Goal: Task Accomplishment & Management: Manage account settings

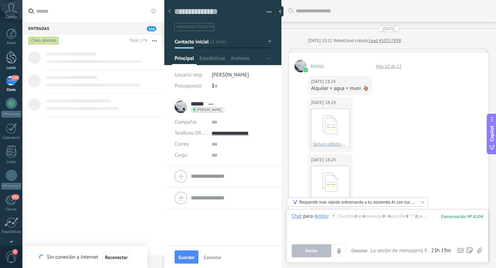
click at [13, 59] on div at bounding box center [11, 57] width 10 height 13
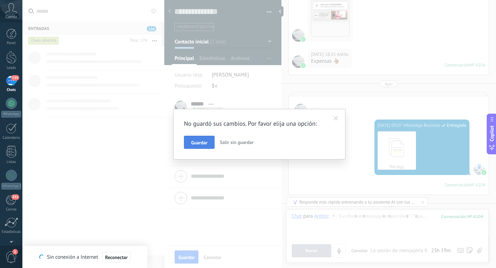
click at [204, 144] on span "Guardar" at bounding box center [199, 142] width 16 height 5
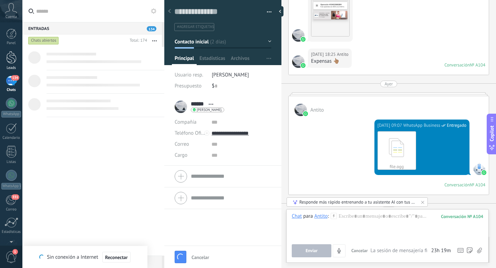
click at [10, 54] on div at bounding box center [11, 57] width 10 height 13
